Goal: Find specific page/section: Find specific page/section

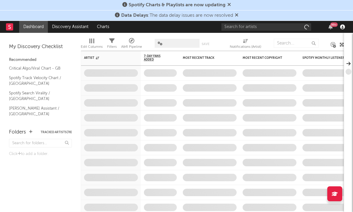
click at [341, 27] on icon "button" at bounding box center [342, 27] width 5 height 5
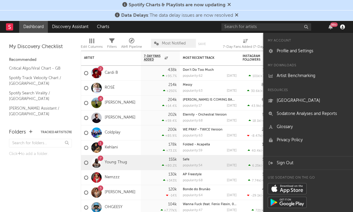
click at [341, 27] on icon "button" at bounding box center [342, 27] width 5 height 5
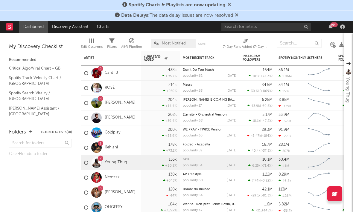
click at [334, 25] on div "99 +" at bounding box center [333, 24] width 7 height 4
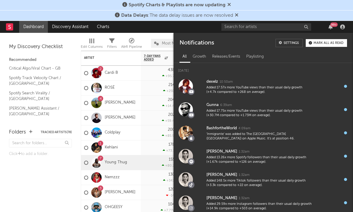
click at [333, 25] on div "99 +" at bounding box center [333, 24] width 7 height 4
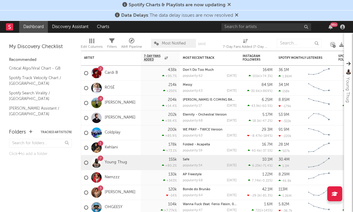
click at [333, 25] on div "99 +" at bounding box center [333, 24] width 7 height 4
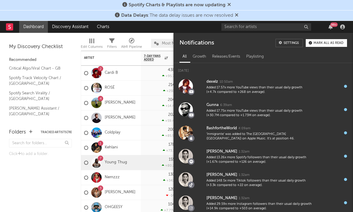
click at [334, 25] on div "99 +" at bounding box center [333, 24] width 7 height 4
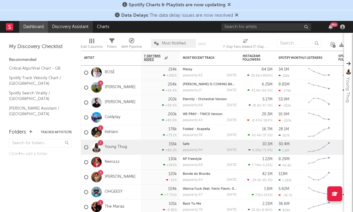
click at [78, 24] on link "Discovery Assistant" at bounding box center [70, 27] width 45 height 12
